Goal: Find specific page/section: Find specific page/section

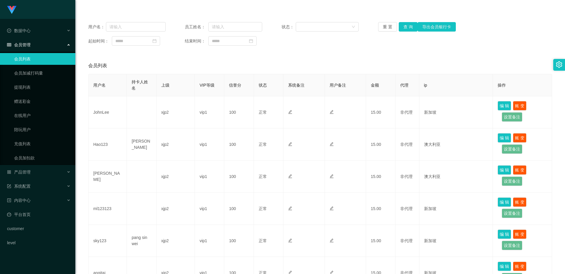
scroll to position [118, 0]
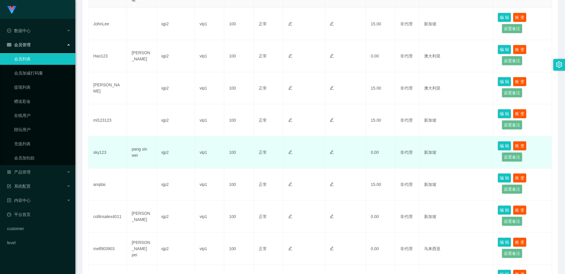
scroll to position [206, 0]
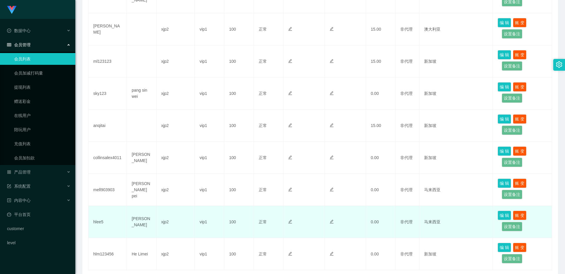
click at [100, 223] on td "hlee5" at bounding box center [108, 222] width 38 height 32
copy td "hlee5"
